Goal: Navigation & Orientation: Find specific page/section

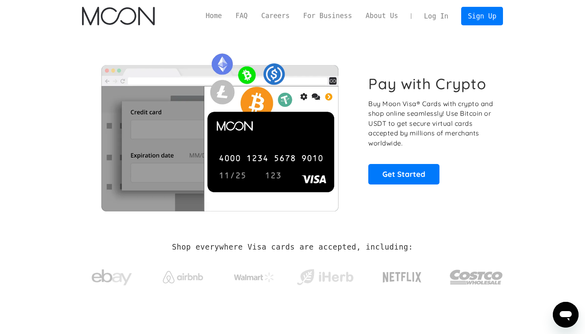
click at [440, 16] on link "Log In" at bounding box center [436, 16] width 38 height 18
